Goal: Check status: Check status

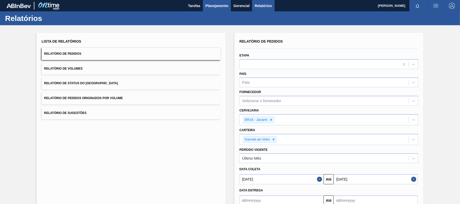
click at [219, 5] on span "Planejamento" at bounding box center [216, 6] width 23 height 6
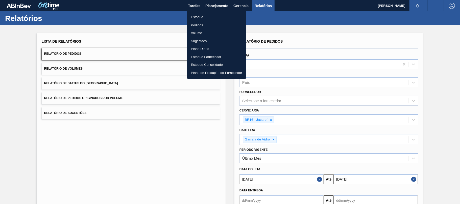
click at [203, 21] on li "Pedidos" at bounding box center [216, 25] width 59 height 8
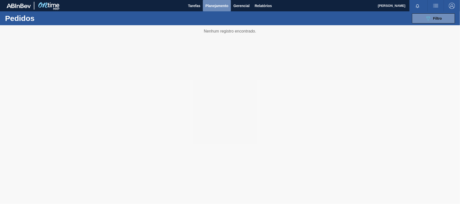
click at [222, 7] on span "Planejamento" at bounding box center [216, 6] width 23 height 6
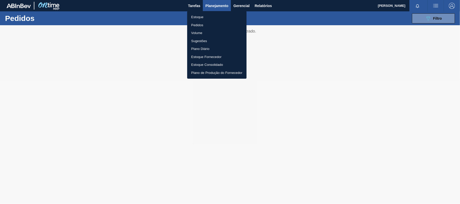
click at [432, 20] on div at bounding box center [230, 102] width 460 height 204
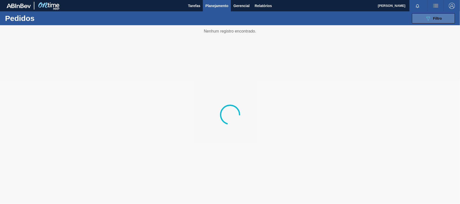
click at [428, 18] on icon "089F7B8B-B2A5-4AFE-B5C0-19BA573D28AC" at bounding box center [428, 18] width 6 height 6
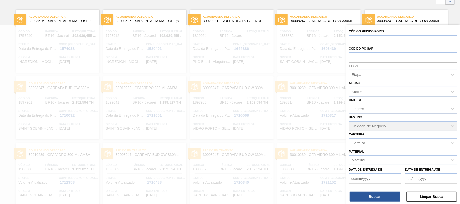
click at [375, 157] on div "Material" at bounding box center [398, 160] width 99 height 7
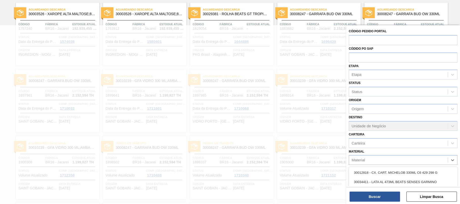
paste input "30029216"
type input "30029216"
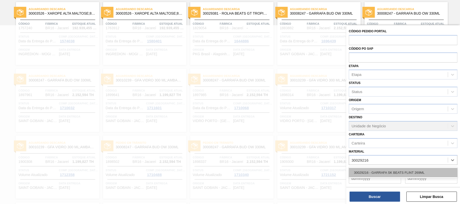
click at [378, 172] on div "30029216 - GARRAFA SK BEATS FLINT 269ML" at bounding box center [403, 172] width 109 height 9
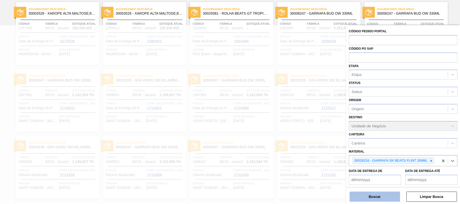
click at [374, 197] on button "Buscar" at bounding box center [374, 197] width 50 height 10
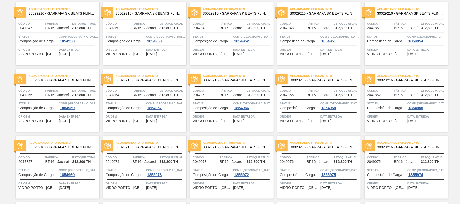
scroll to position [0, 0]
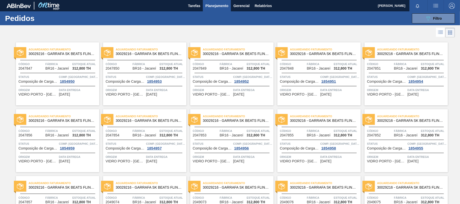
click at [60, 50] on span "Aguardando Faturamento" at bounding box center [64, 49] width 71 height 5
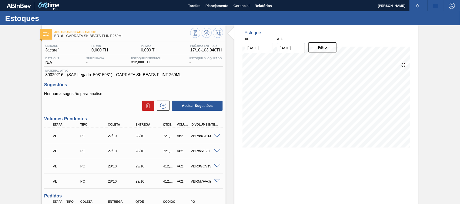
scroll to position [67, 0]
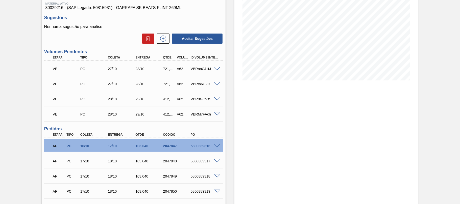
click at [218, 146] on span at bounding box center [217, 146] width 6 height 4
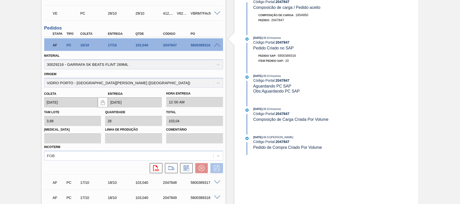
scroll to position [202, 0]
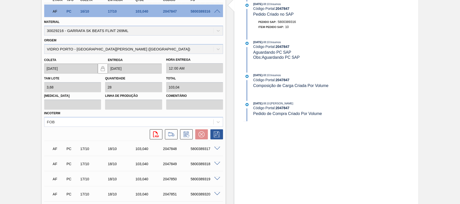
click at [217, 147] on span at bounding box center [217, 149] width 6 height 4
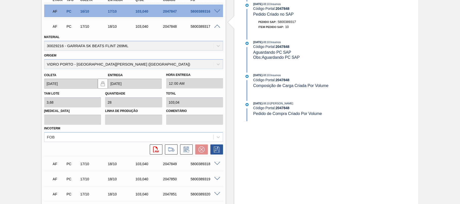
click at [216, 164] on span at bounding box center [217, 164] width 6 height 4
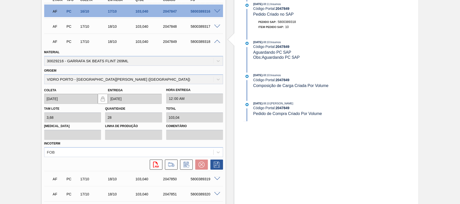
scroll to position [101, 0]
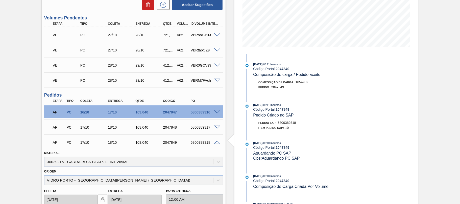
click at [216, 143] on span at bounding box center [217, 143] width 6 height 4
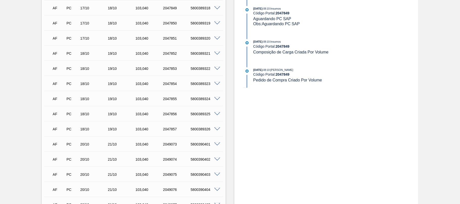
scroll to position [269, 0]
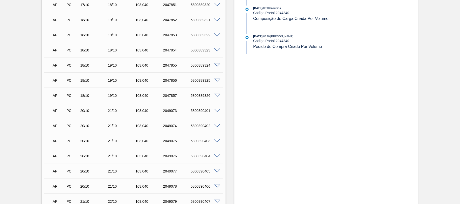
click at [216, 125] on span at bounding box center [217, 126] width 6 height 4
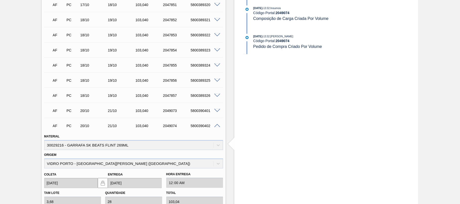
click at [218, 111] on span at bounding box center [217, 111] width 6 height 4
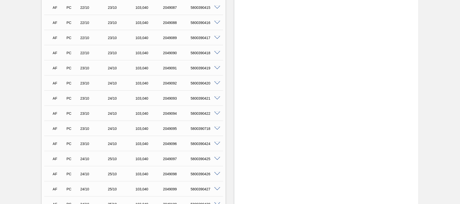
scroll to position [774, 0]
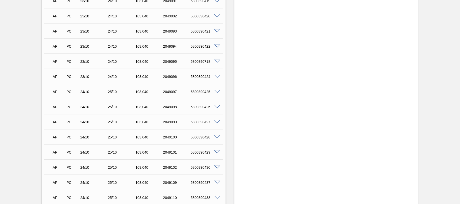
click at [217, 90] on span at bounding box center [217, 92] width 6 height 4
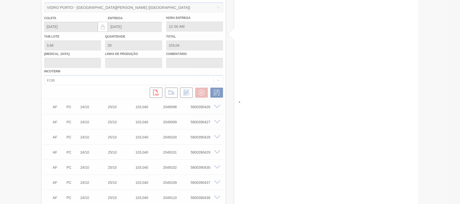
scroll to position [652, 0]
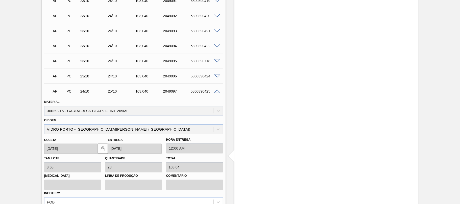
click at [217, 92] on span at bounding box center [217, 92] width 6 height 4
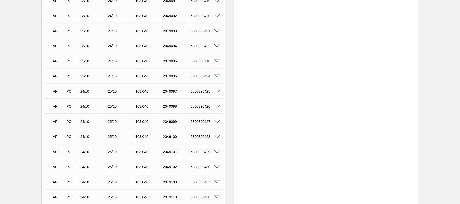
scroll to position [686, 0]
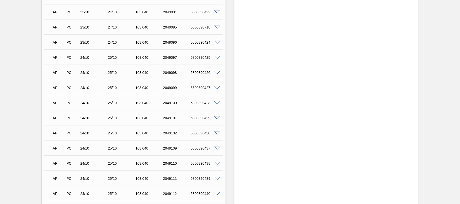
click at [218, 43] on span at bounding box center [217, 43] width 6 height 4
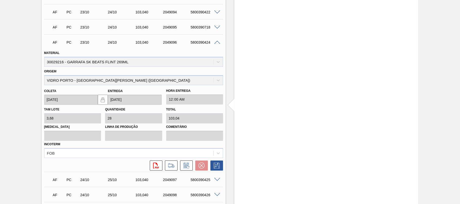
scroll to position [652, 0]
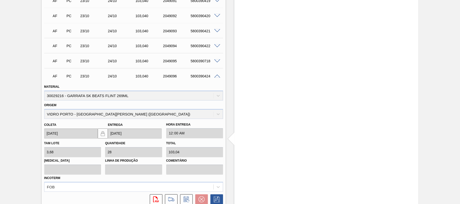
click at [216, 60] on span at bounding box center [217, 62] width 6 height 4
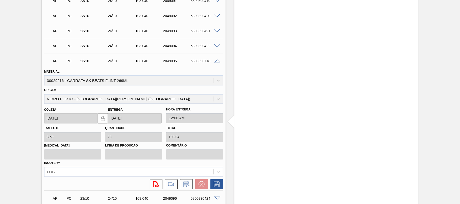
scroll to position [618, 0]
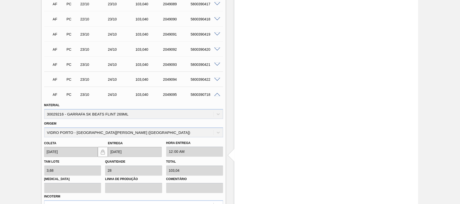
click at [216, 66] on div "5800390421" at bounding box center [204, 65] width 31 height 4
click at [218, 64] on span at bounding box center [217, 65] width 6 height 4
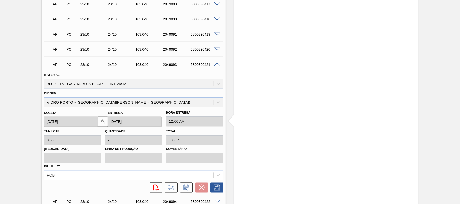
scroll to position [585, 0]
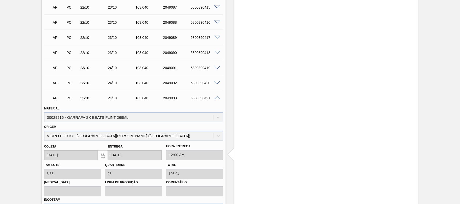
click at [217, 81] on span at bounding box center [217, 83] width 6 height 4
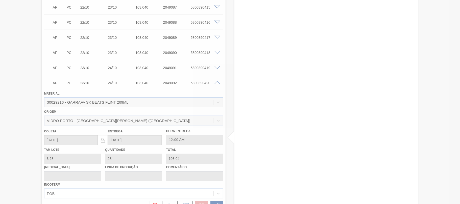
click at [218, 68] on div at bounding box center [230, 102] width 460 height 204
click at [218, 69] on div at bounding box center [230, 102] width 460 height 204
click at [217, 69] on div at bounding box center [230, 102] width 460 height 204
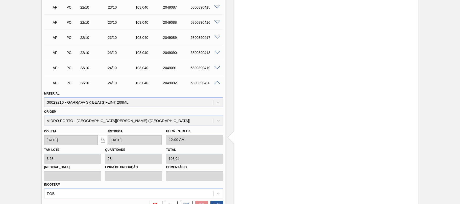
click at [216, 69] on div "5800390419" at bounding box center [204, 68] width 31 height 4
click at [216, 67] on span at bounding box center [217, 68] width 6 height 4
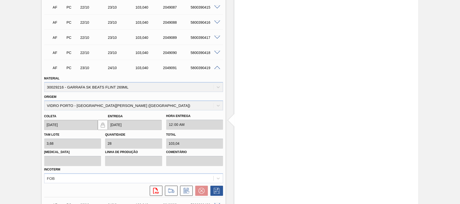
scroll to position [517, 0]
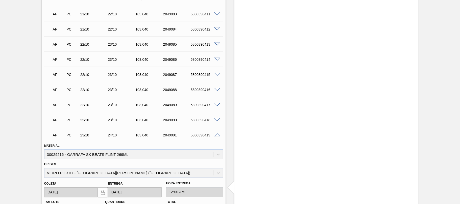
click at [216, 116] on div "AF PC 22/10 23/10 103,040 2049090 5800390418" at bounding box center [133, 119] width 179 height 13
click at [216, 118] on span at bounding box center [217, 120] width 6 height 4
